Goal: Navigation & Orientation: Understand site structure

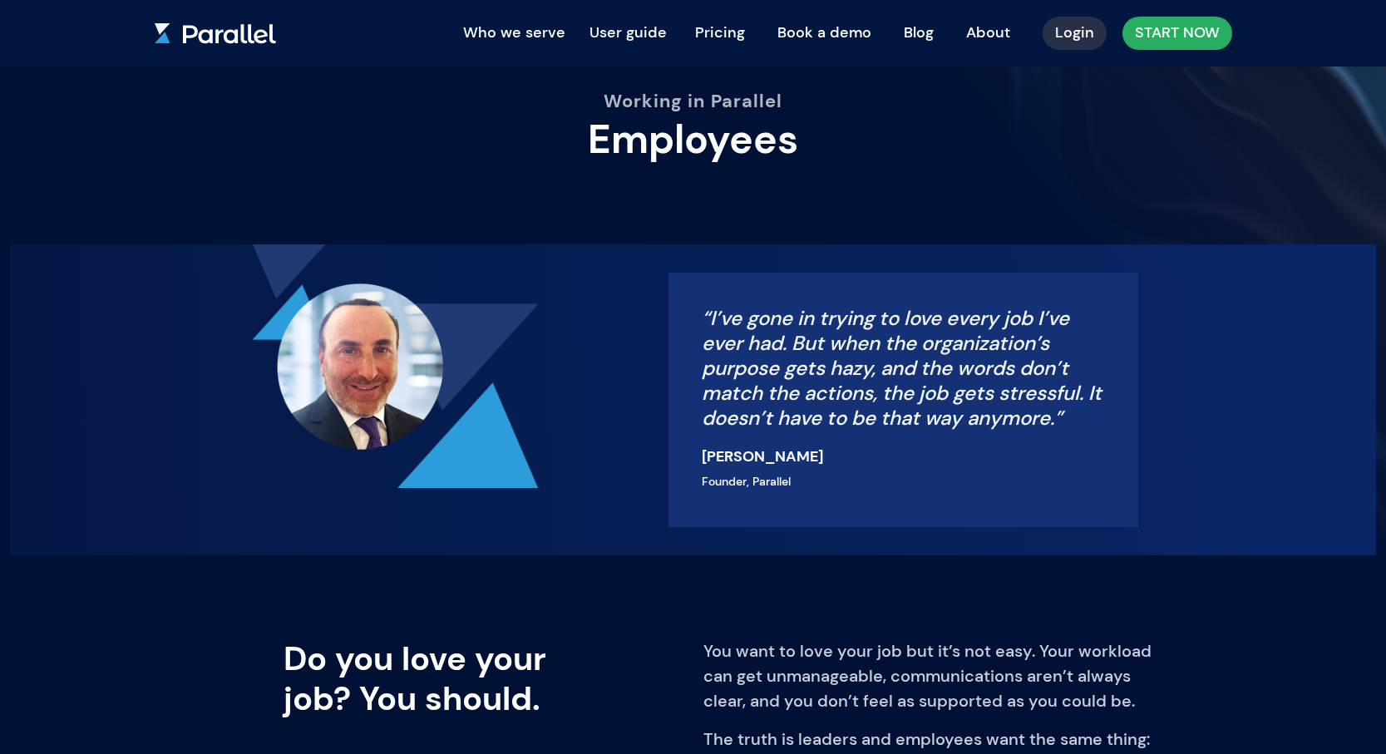
click at [721, 32] on link "Pricing" at bounding box center [720, 32] width 75 height 37
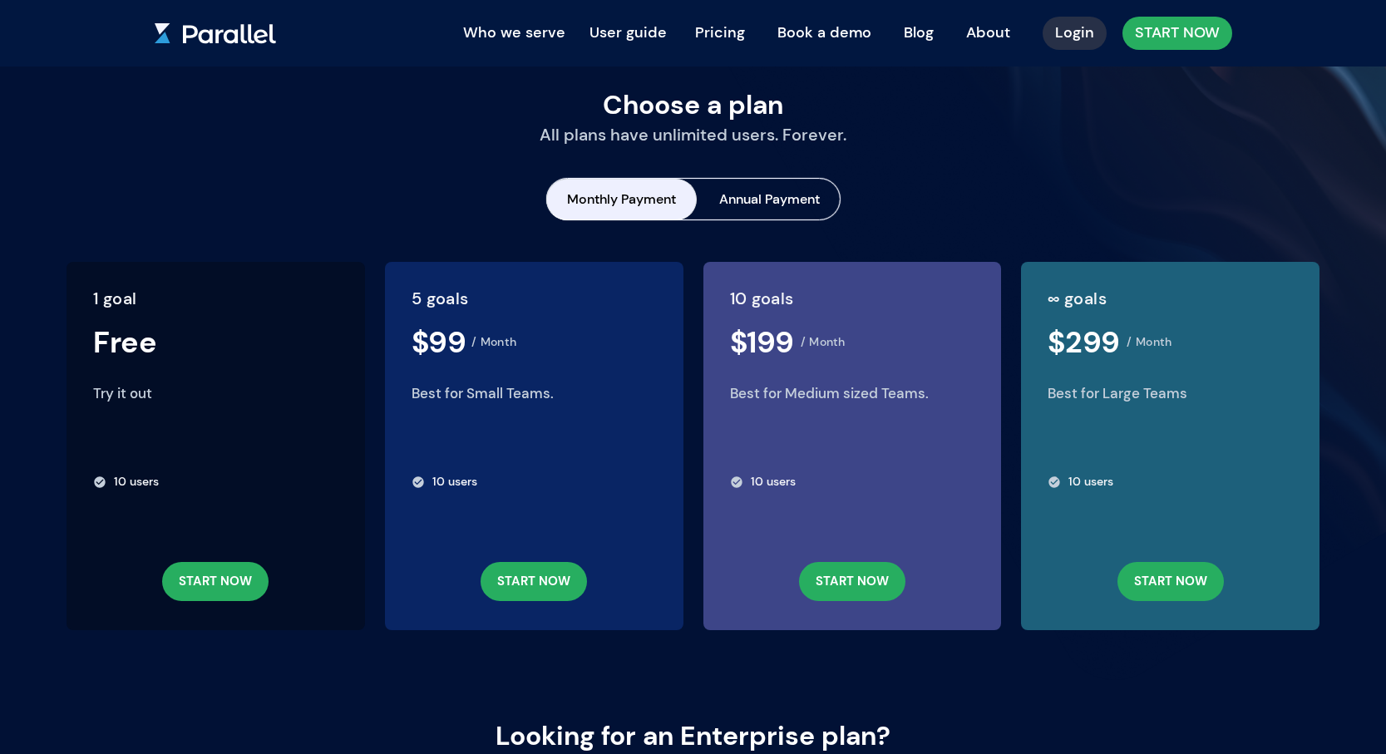
click at [555, 33] on button "Who we serve" at bounding box center [514, 33] width 119 height 33
click at [518, 67] on link "Leaders" at bounding box center [521, 72] width 131 height 27
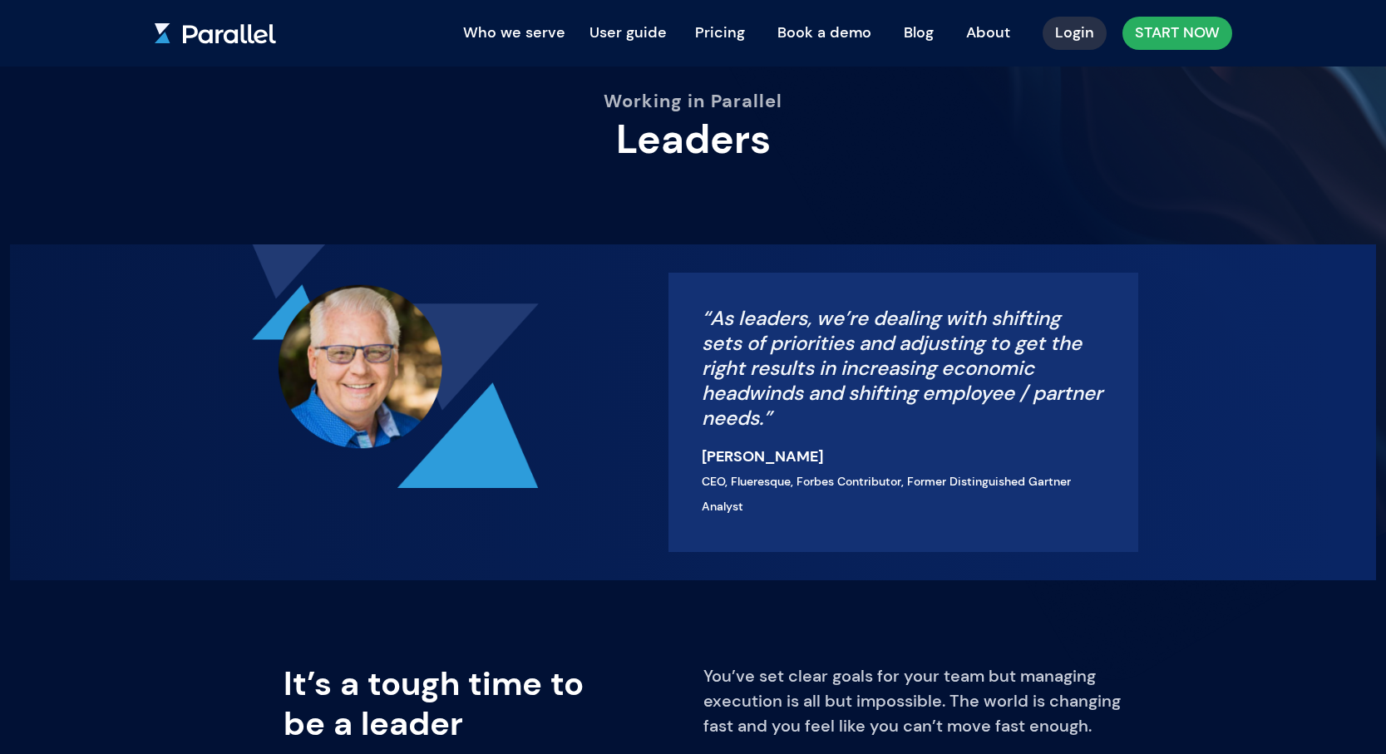
click at [653, 28] on button "User guide" at bounding box center [628, 33] width 94 height 33
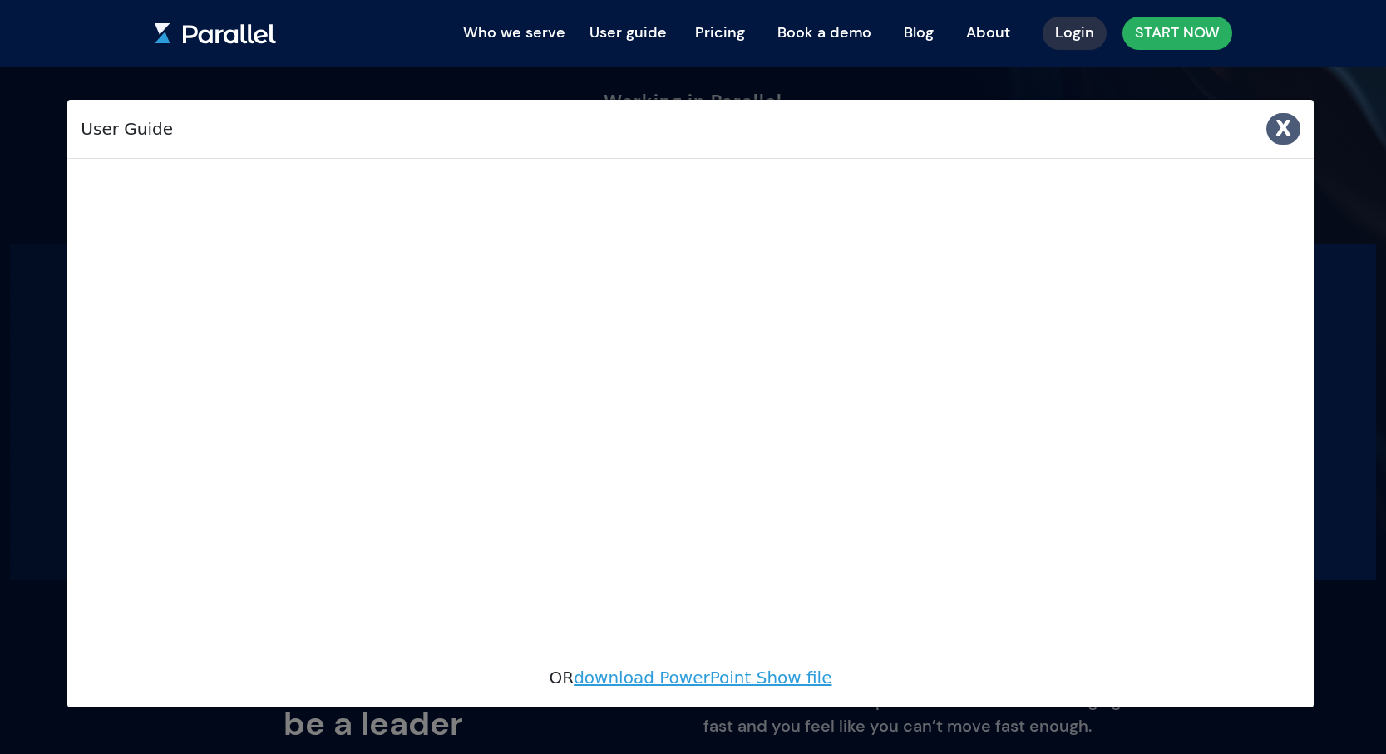
click at [1286, 128] on span "X" at bounding box center [1284, 127] width 16 height 23
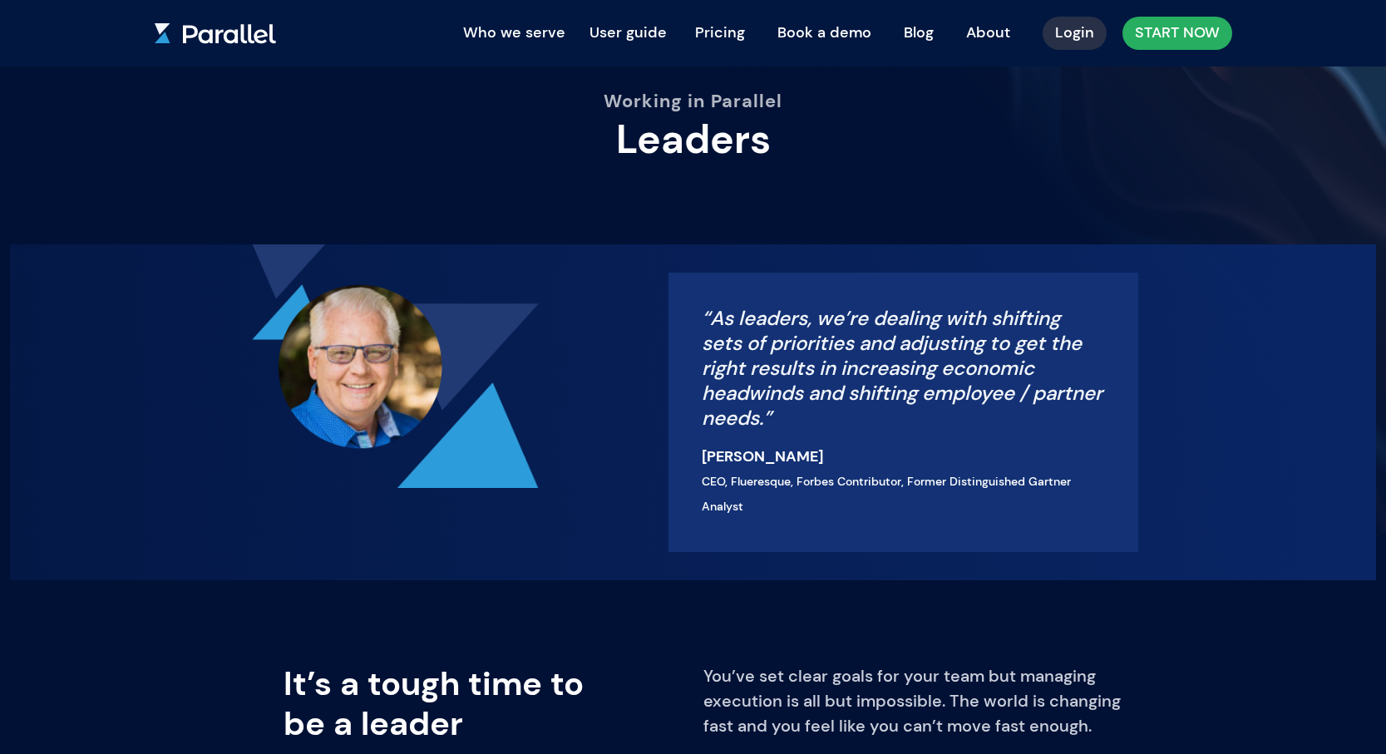
click at [976, 31] on link "About" at bounding box center [988, 32] width 69 height 37
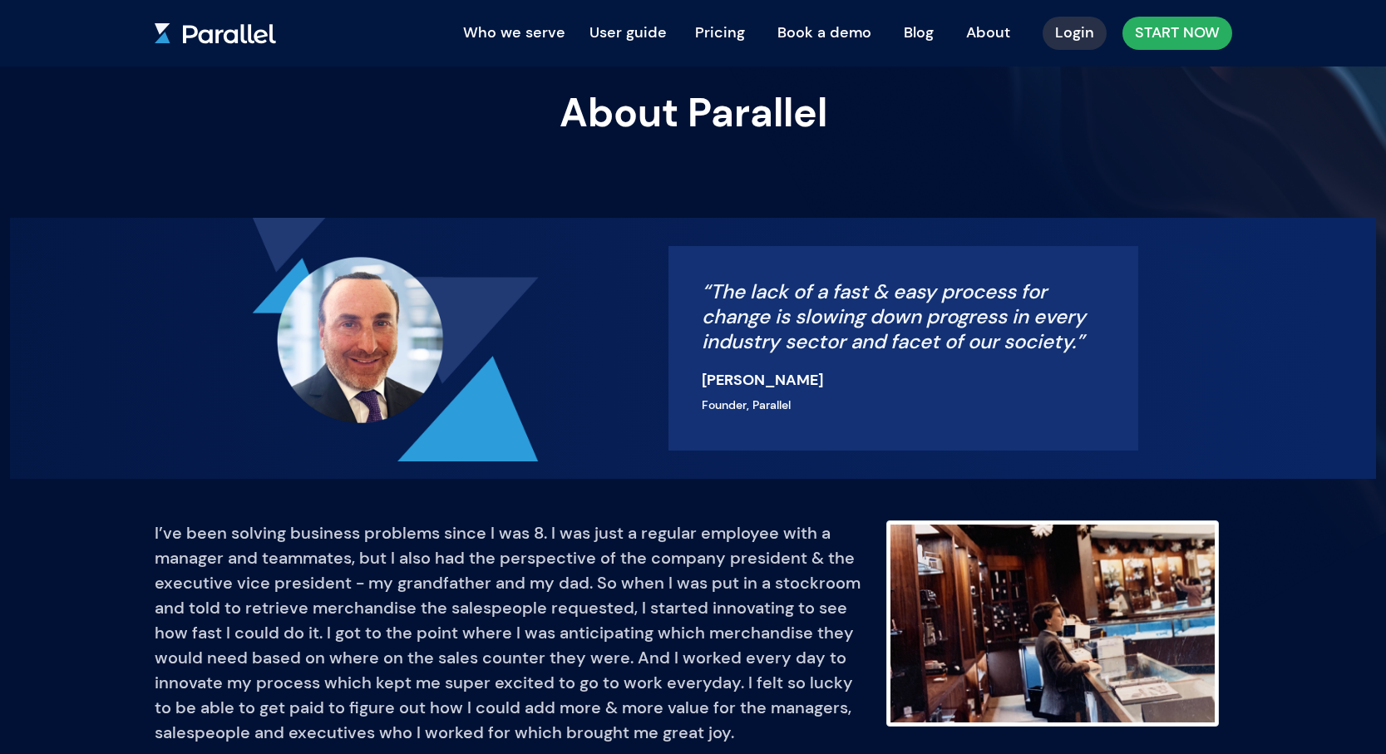
click at [651, 33] on button "User guide" at bounding box center [628, 33] width 94 height 33
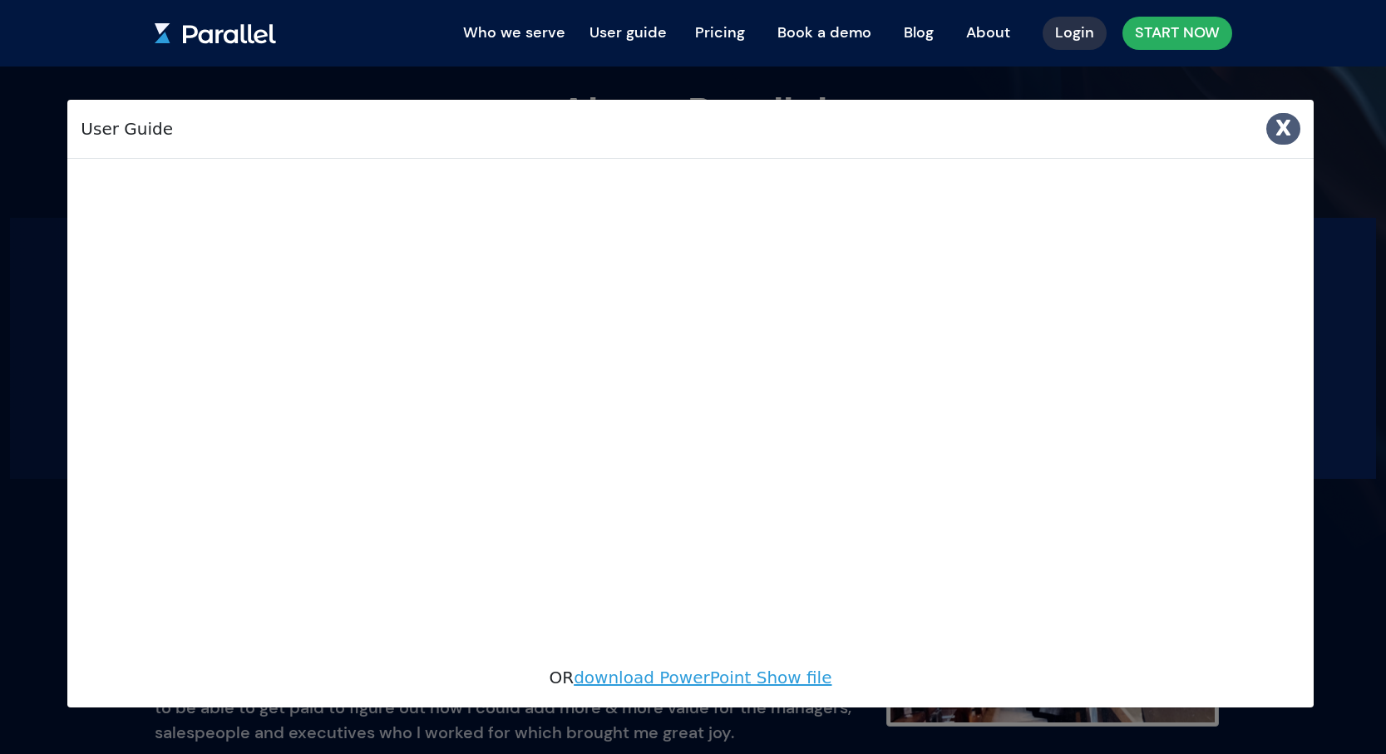
click at [1289, 133] on span "X" at bounding box center [1284, 127] width 16 height 23
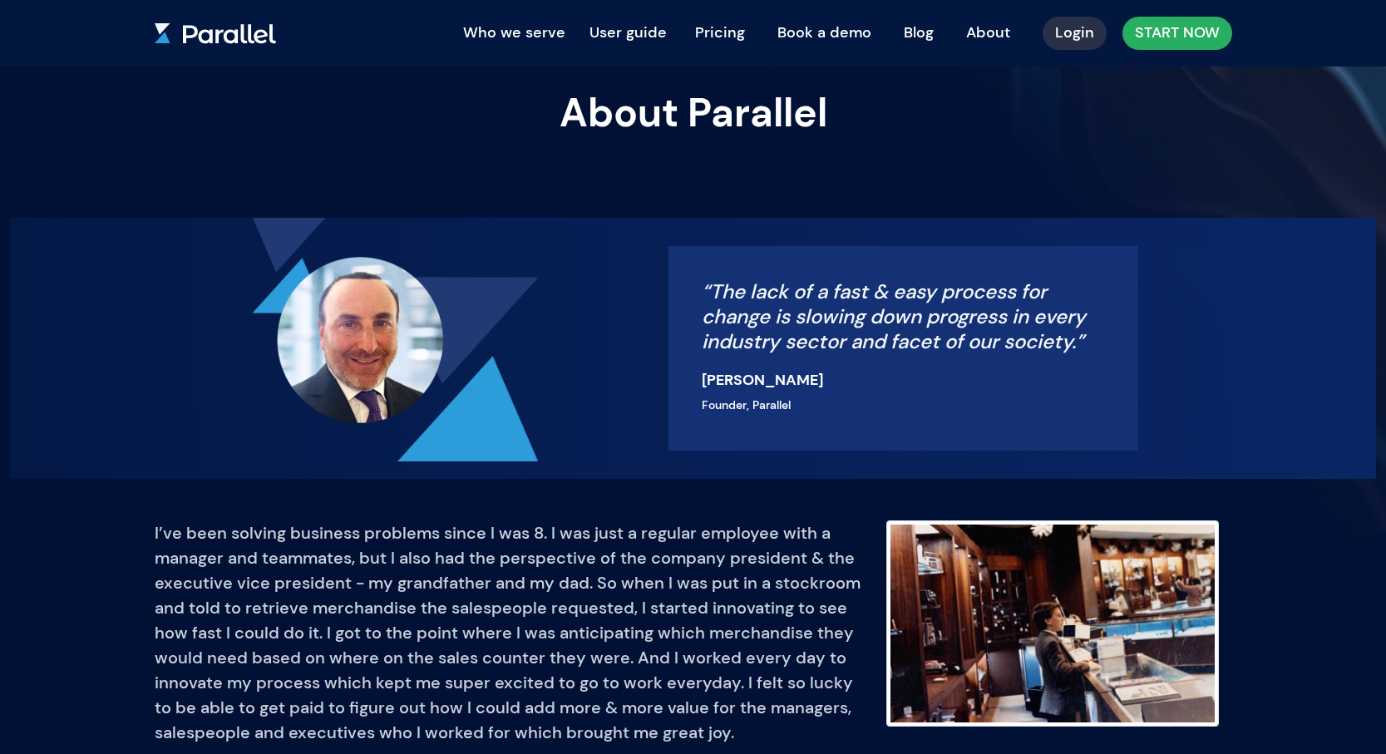
click at [927, 36] on link "Blog" at bounding box center [918, 32] width 55 height 37
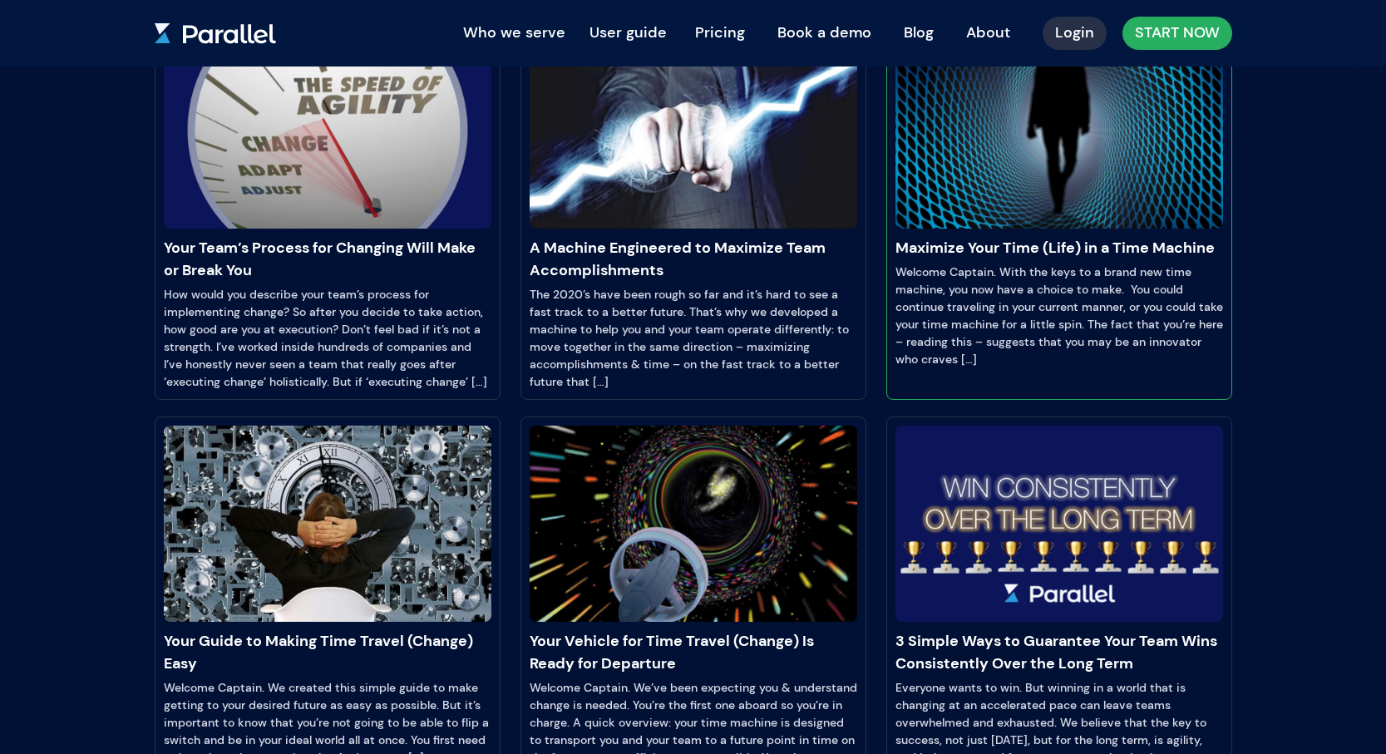
scroll to position [481, 0]
